Goal: Check status: Check status

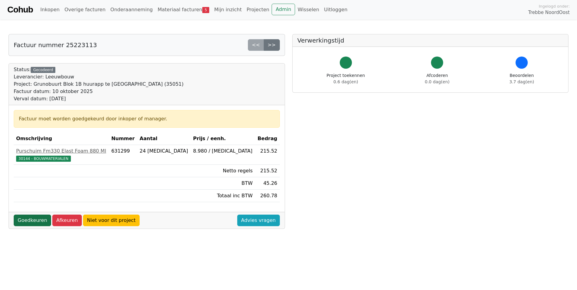
click at [32, 222] on link "Goedkeuren" at bounding box center [32, 221] width 37 height 12
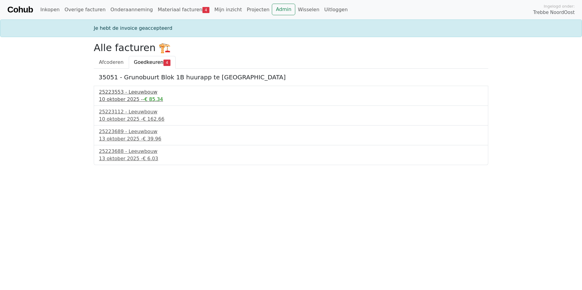
click at [134, 98] on div "[DATE] - -€ 85.34" at bounding box center [291, 99] width 384 height 7
